Goal: Information Seeking & Learning: Understand process/instructions

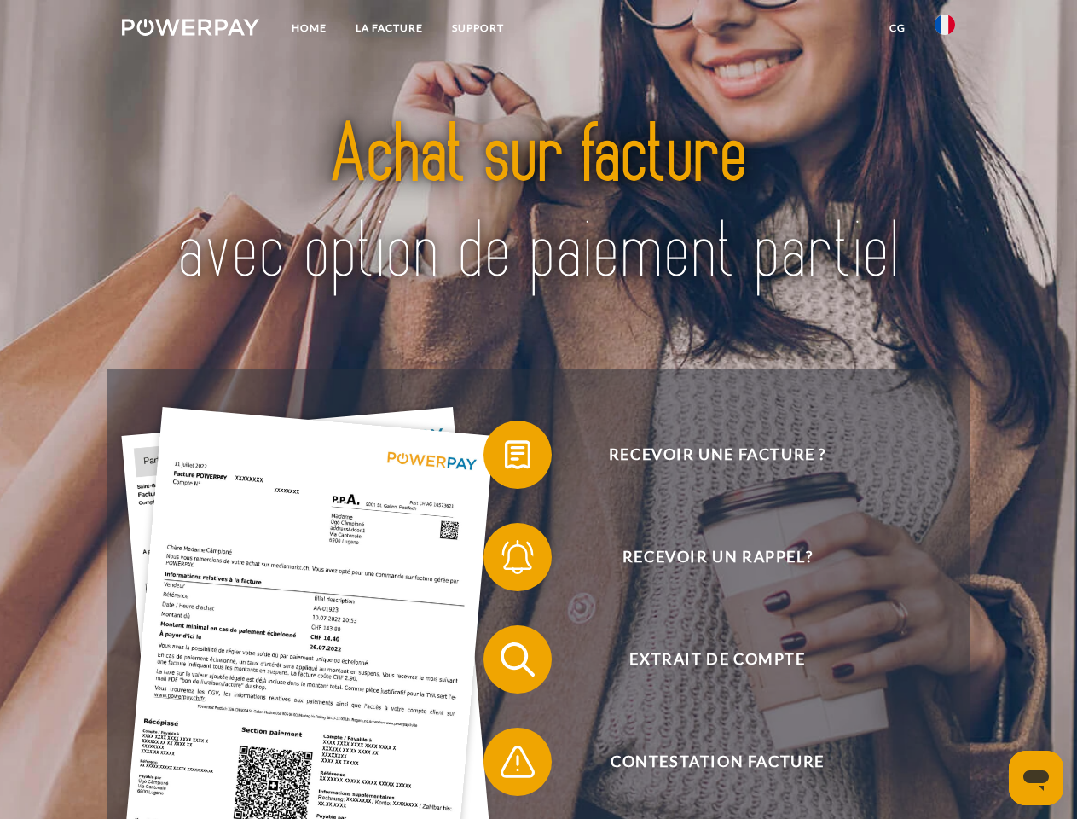
click at [190, 30] on img at bounding box center [190, 27] width 137 height 17
click at [945, 30] on img at bounding box center [945, 25] width 20 height 20
click at [897, 28] on link "CG" at bounding box center [897, 28] width 45 height 31
click at [505, 458] on span at bounding box center [492, 454] width 85 height 85
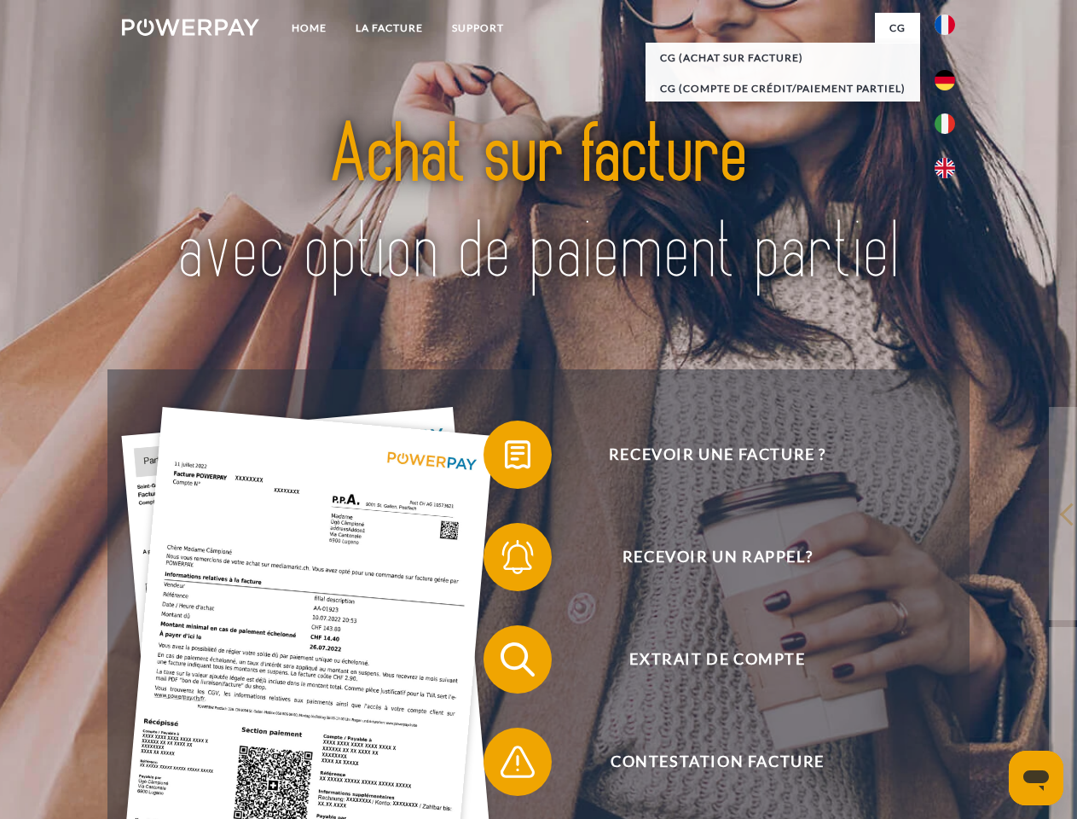
click at [505, 561] on span at bounding box center [492, 556] width 85 height 85
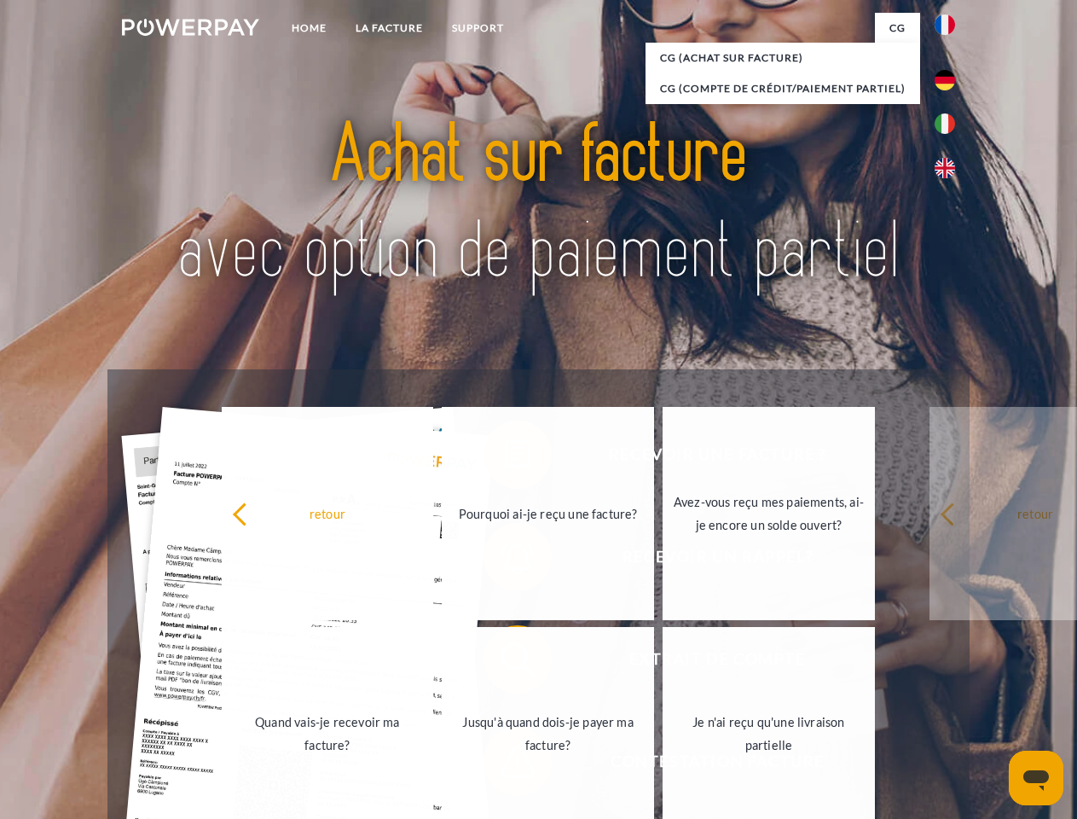
click at [505, 663] on link "Jusqu'à quand dois-je payer ma facture?" at bounding box center [548, 733] width 212 height 213
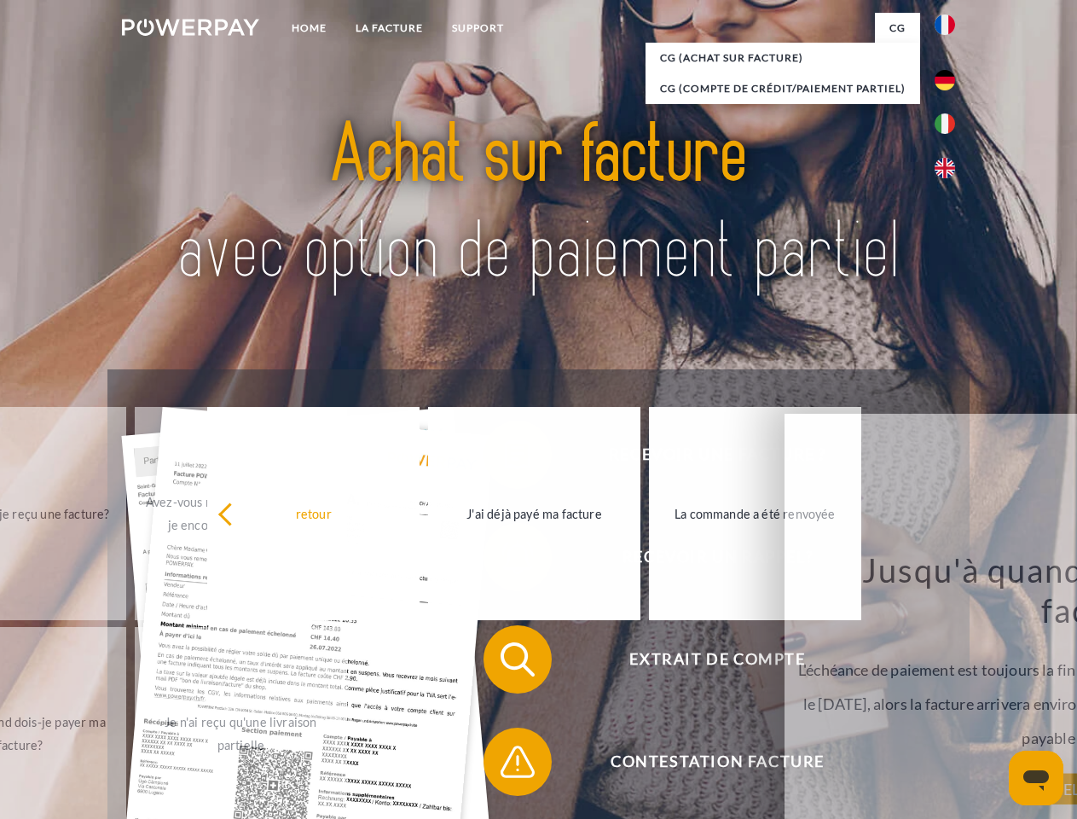
click at [505, 765] on span at bounding box center [492, 761] width 85 height 85
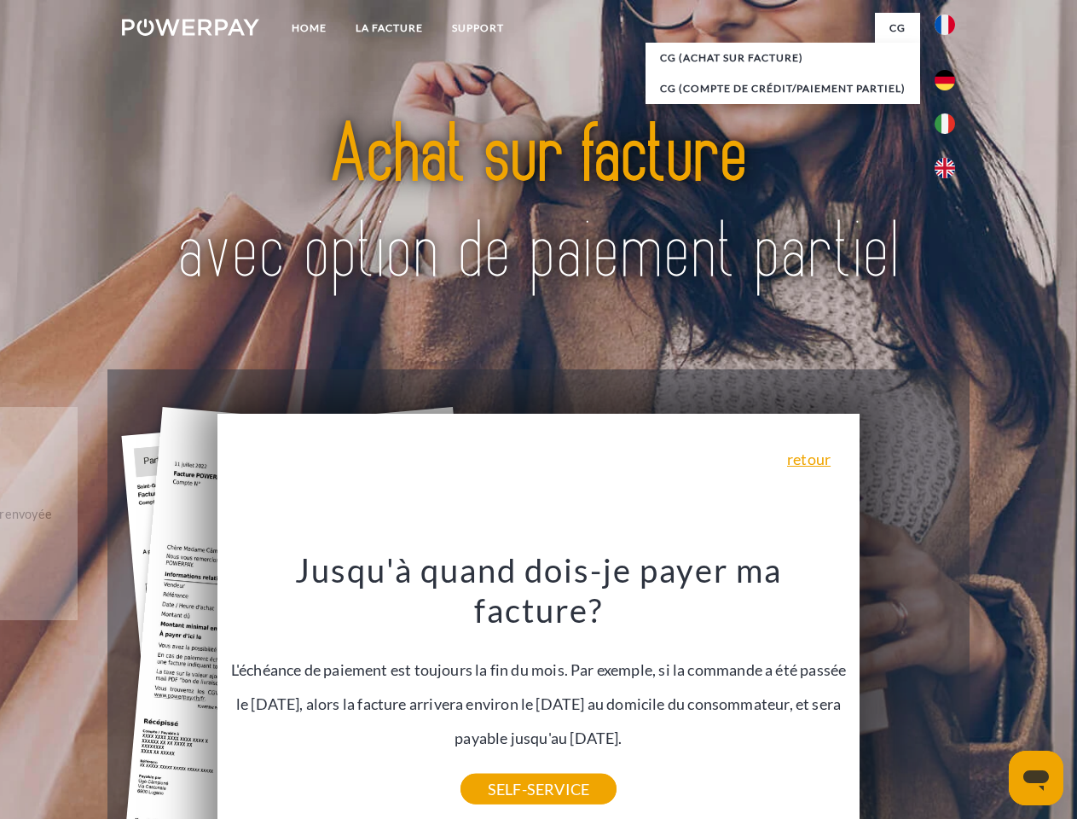
click at [1037, 778] on icon "Ouvrir la fenêtre de messagerie" at bounding box center [1037, 780] width 26 height 20
